Goal: Transaction & Acquisition: Purchase product/service

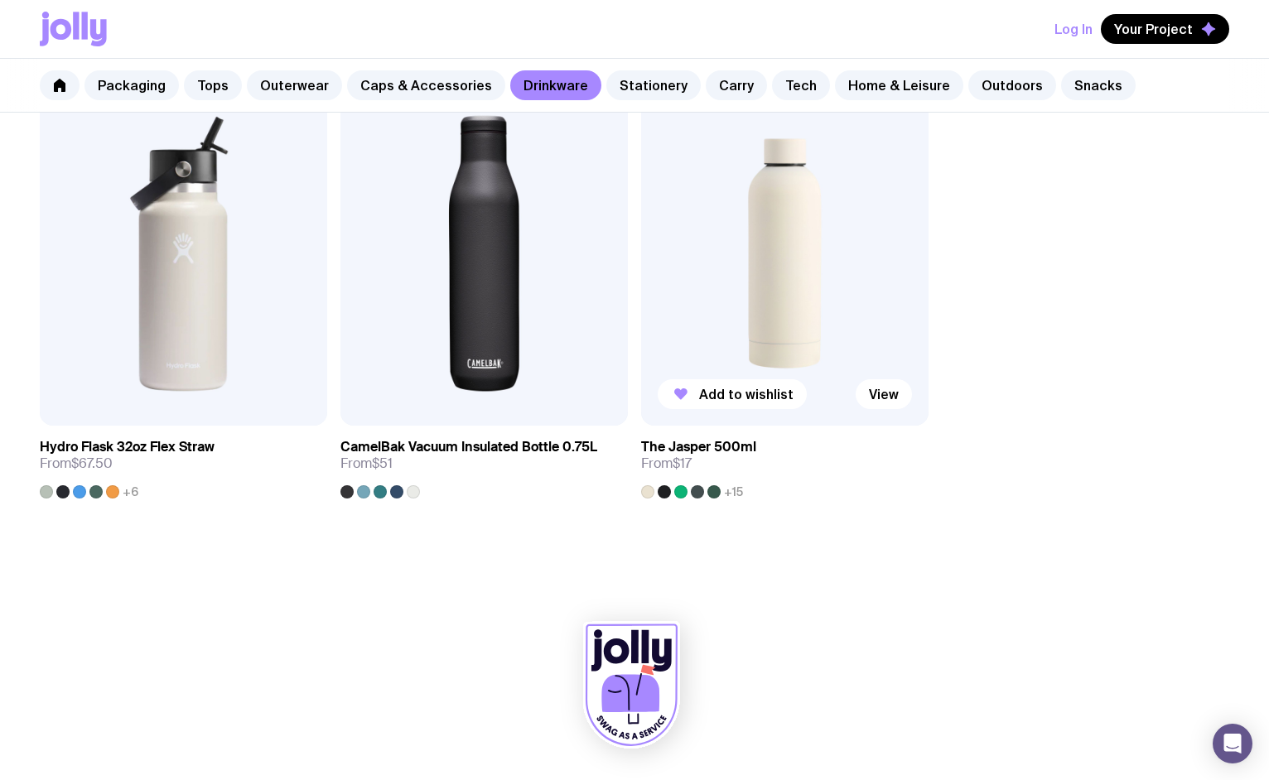
scroll to position [2705, 0]
click at [812, 276] on img at bounding box center [784, 253] width 287 height 345
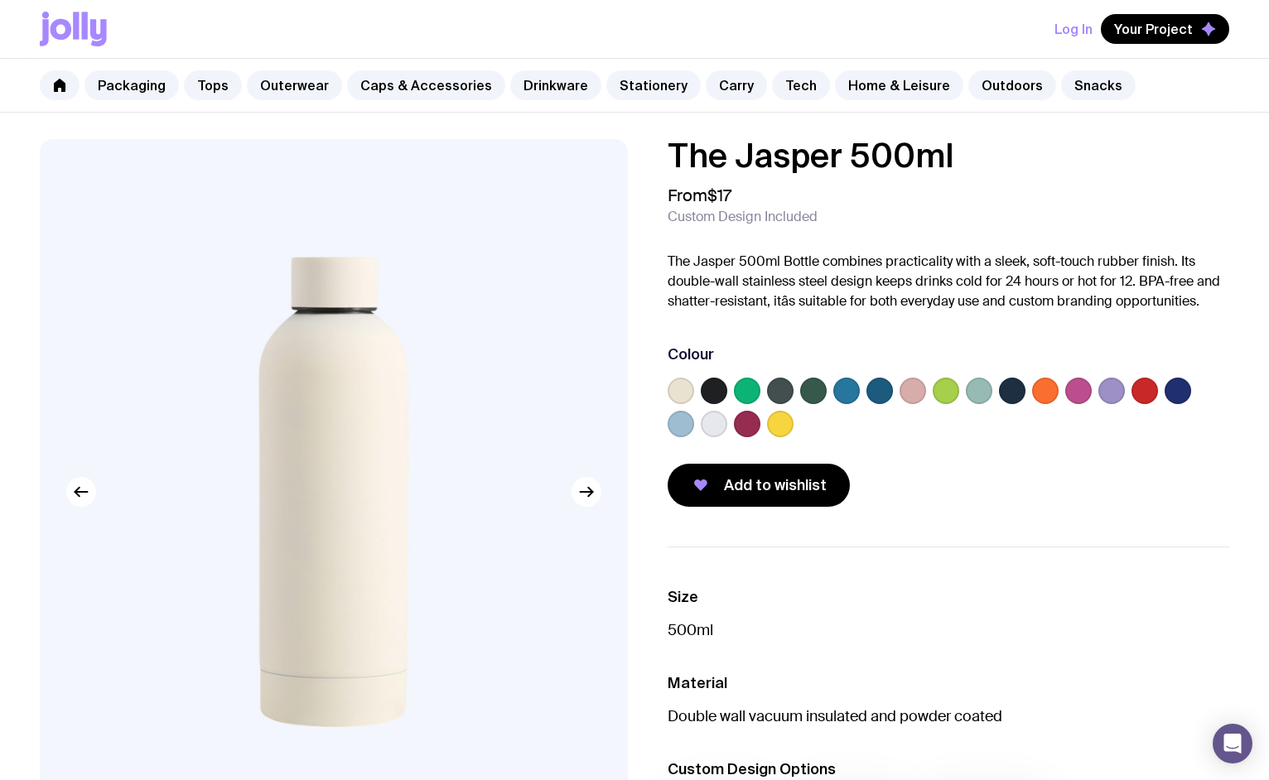
click at [980, 388] on label at bounding box center [979, 391] width 27 height 27
click at [0, 0] on input "radio" at bounding box center [0, 0] width 0 height 0
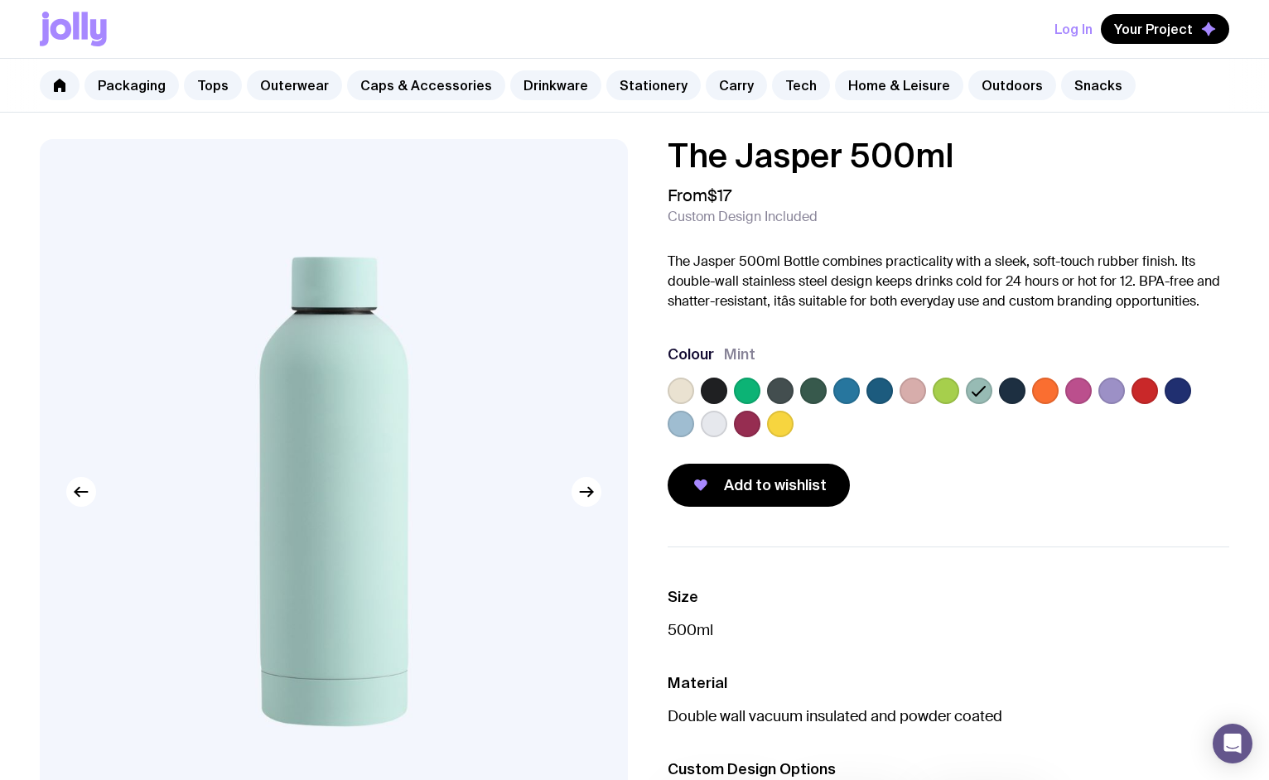
click at [1176, 393] on label at bounding box center [1178, 391] width 27 height 27
click at [0, 0] on input "radio" at bounding box center [0, 0] width 0 height 0
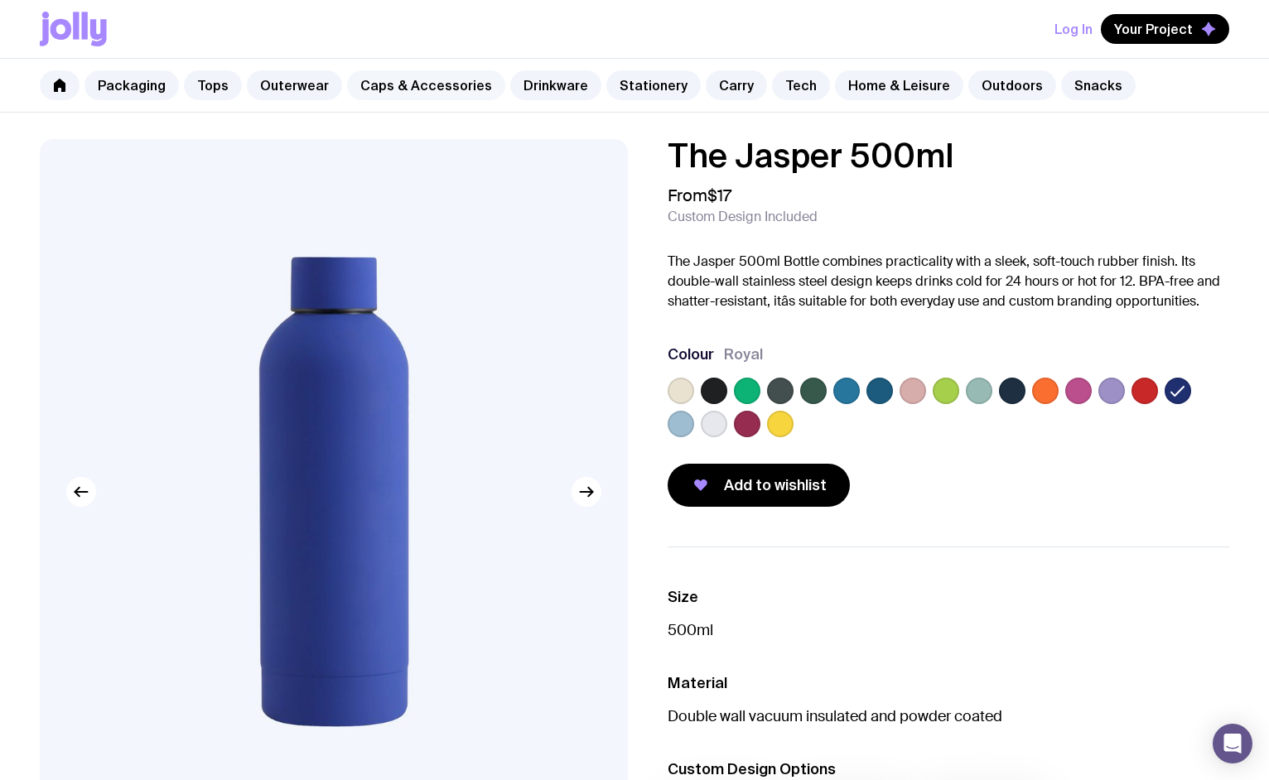
click at [417, 84] on link "Caps & Accessories" at bounding box center [426, 85] width 158 height 30
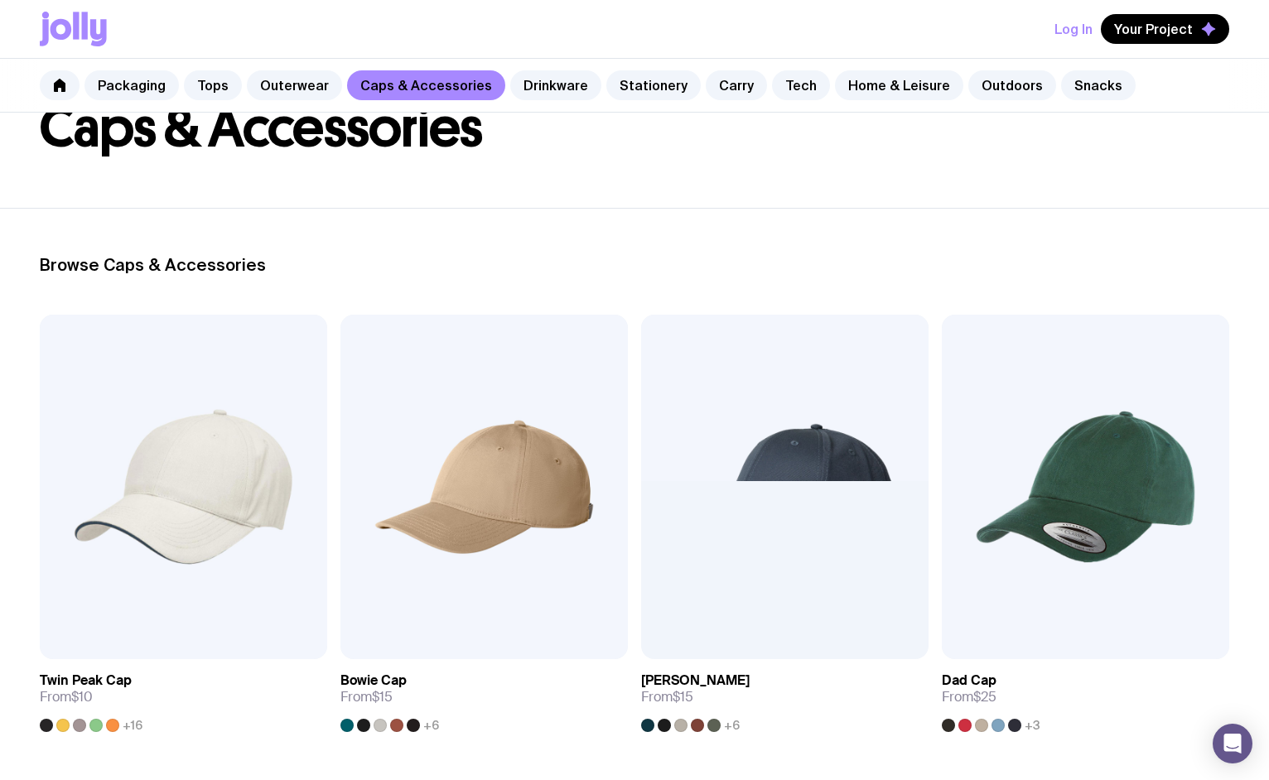
scroll to position [275, 0]
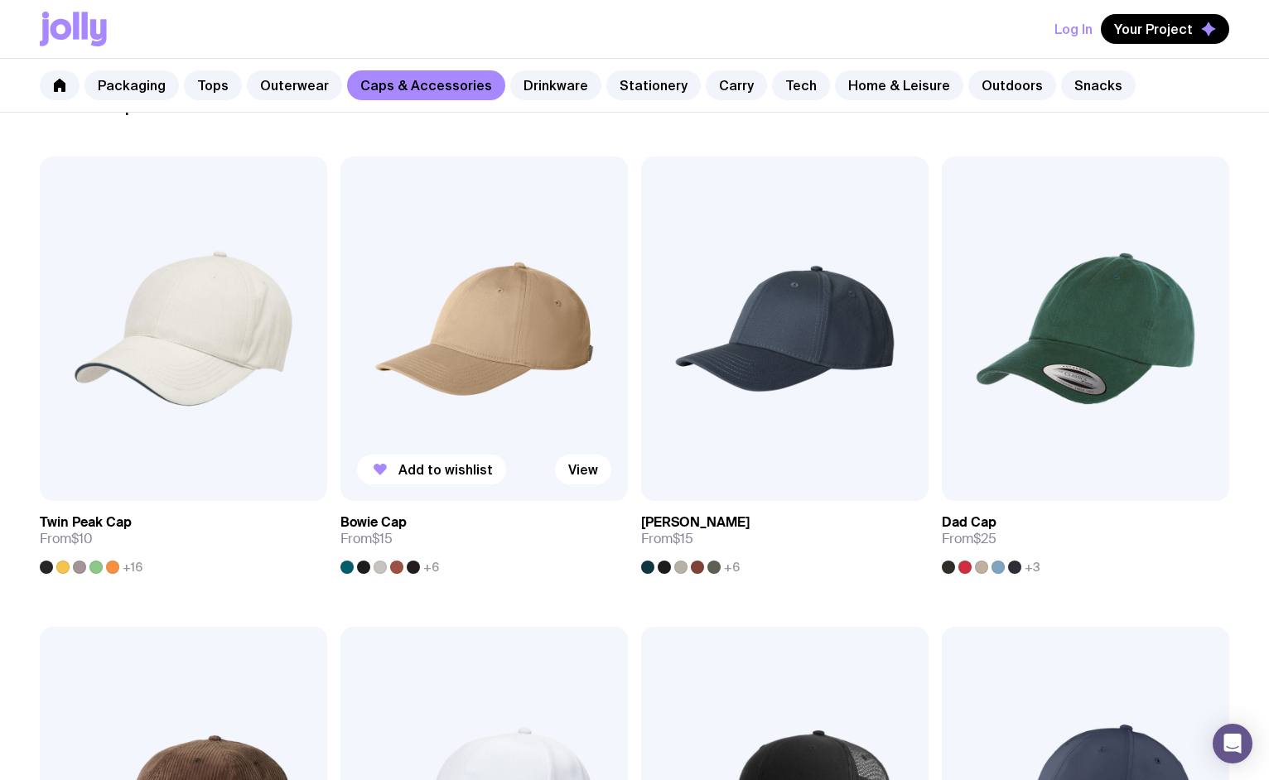
click at [435, 566] on span "+6" at bounding box center [431, 567] width 16 height 13
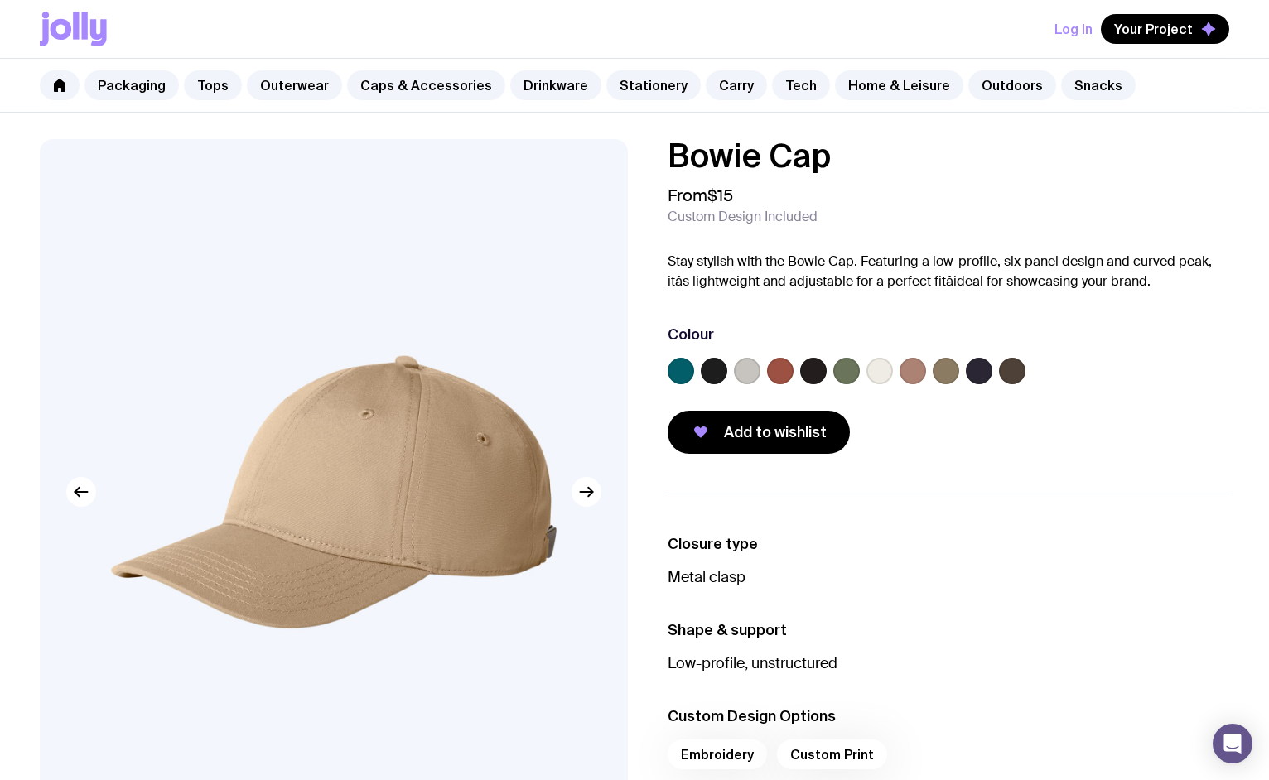
click at [879, 364] on label at bounding box center [880, 371] width 27 height 27
click at [0, 0] on input "radio" at bounding box center [0, 0] width 0 height 0
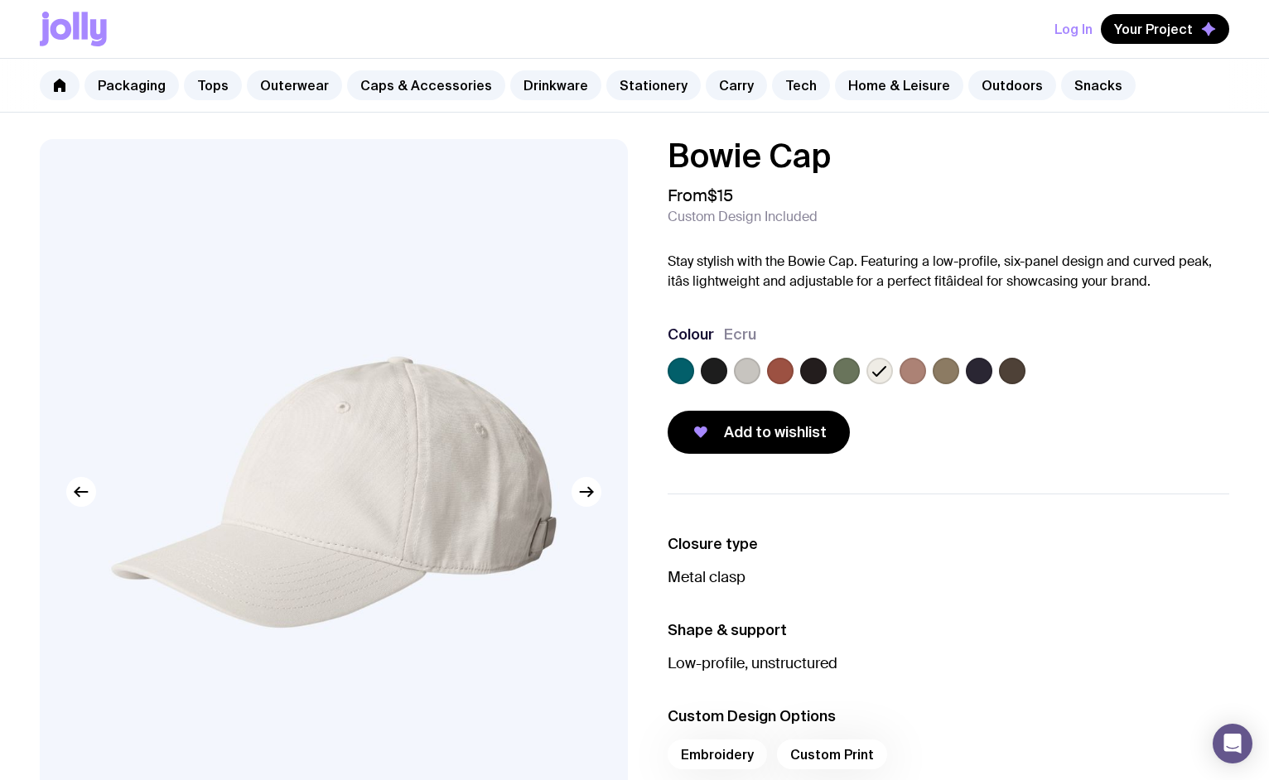
click at [910, 367] on label at bounding box center [913, 371] width 27 height 27
click at [0, 0] on input "radio" at bounding box center [0, 0] width 0 height 0
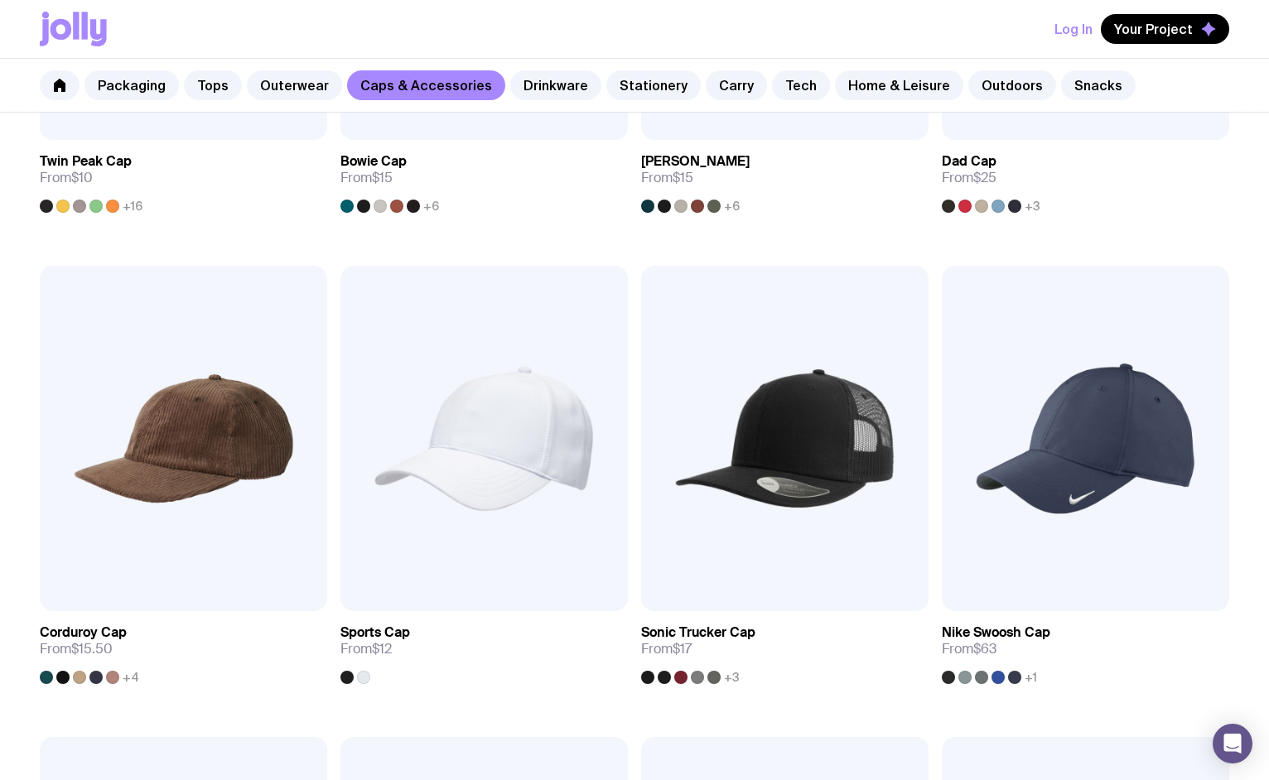
scroll to position [816, 0]
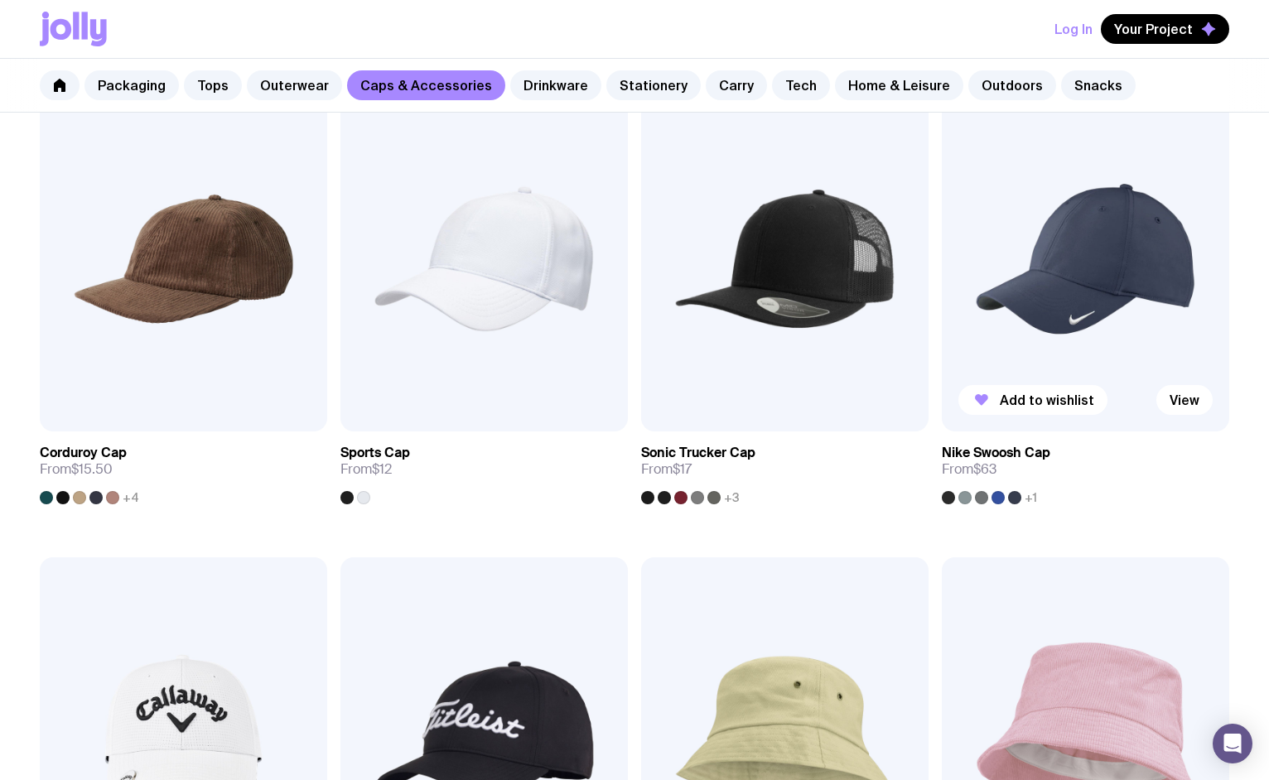
click at [996, 493] on div at bounding box center [998, 497] width 13 height 13
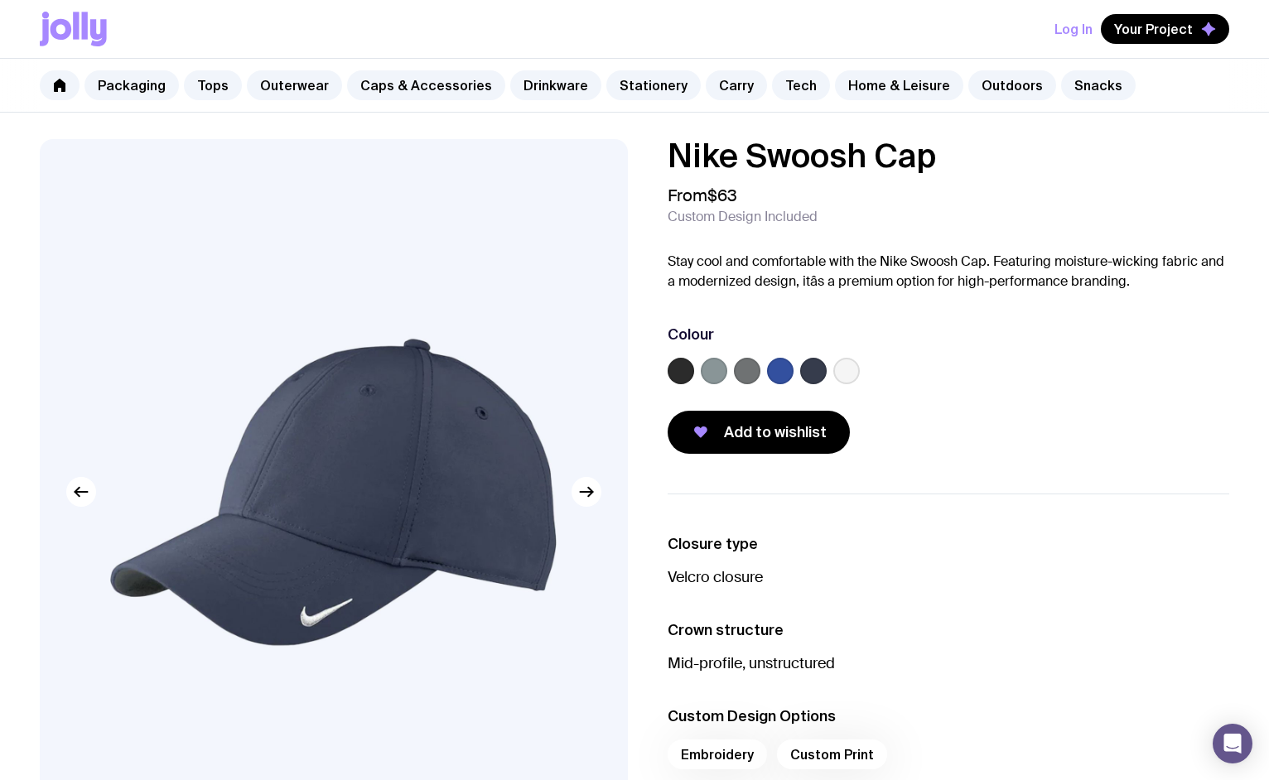
click at [781, 368] on label at bounding box center [780, 371] width 27 height 27
click at [0, 0] on input "radio" at bounding box center [0, 0] width 0 height 0
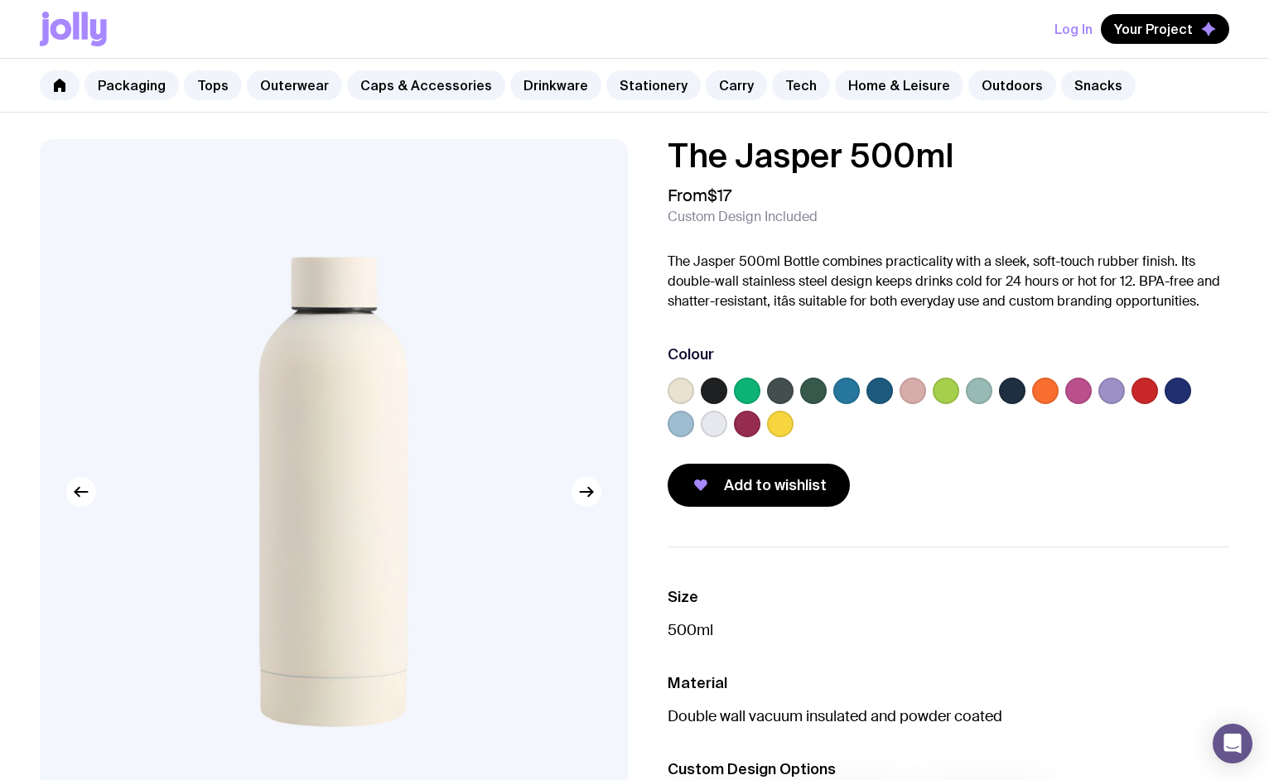
click at [971, 389] on label at bounding box center [979, 391] width 27 height 27
click at [0, 0] on input "radio" at bounding box center [0, 0] width 0 height 0
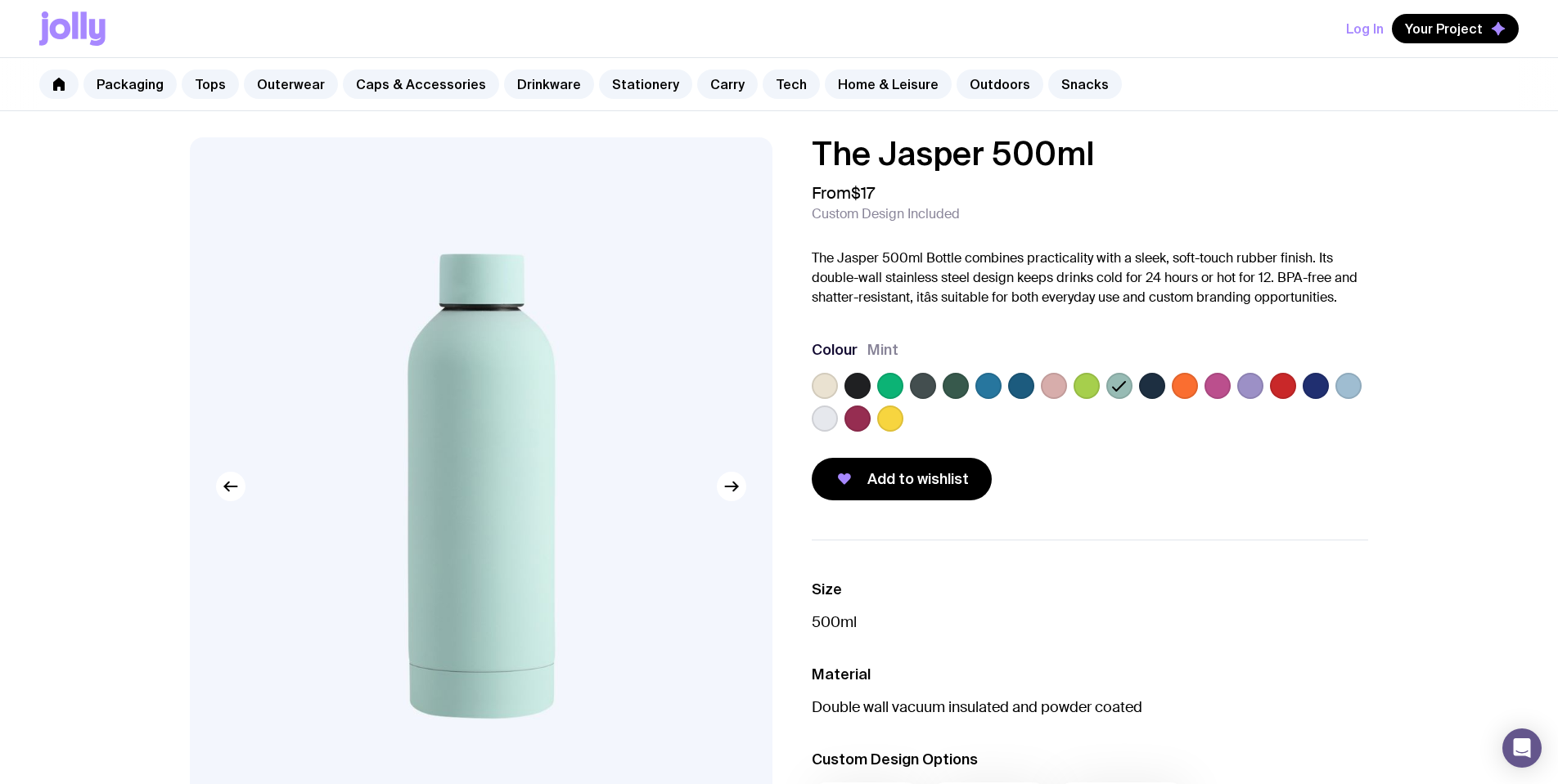
click at [1253, 382] on label at bounding box center [1316, 386] width 27 height 27
click at [0, 0] on input "radio" at bounding box center [0, 0] width 0 height 0
